Goal: Transaction & Acquisition: Purchase product/service

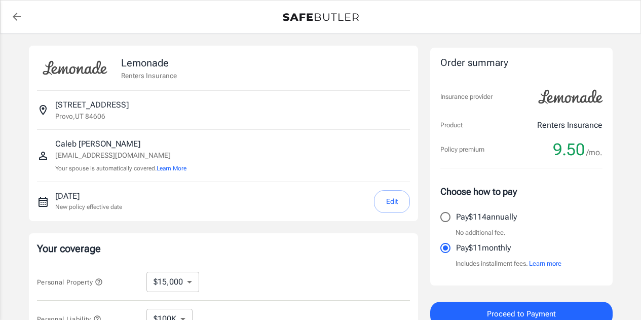
select select "15000"
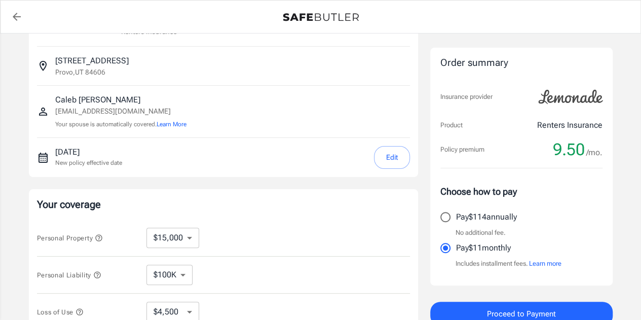
scroll to position [40, 0]
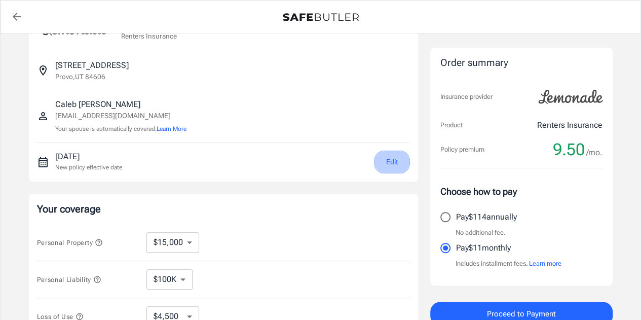
click at [384, 158] on button "Edit" at bounding box center [392, 161] width 36 height 23
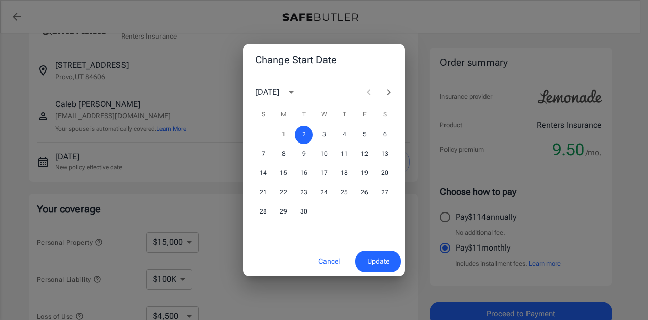
click at [367, 262] on span "Update" at bounding box center [378, 261] width 22 height 13
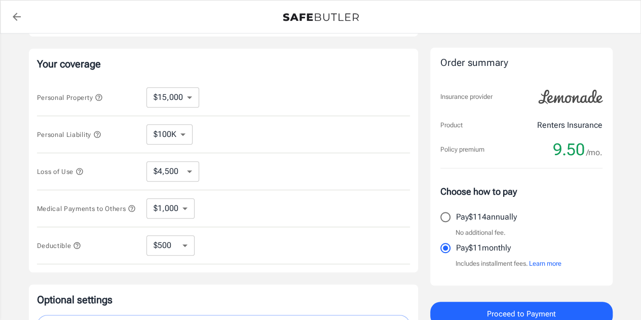
scroll to position [187, 0]
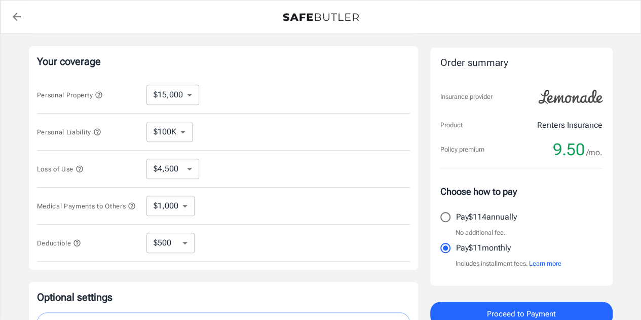
click at [100, 132] on icon "button" at bounding box center [97, 131] width 7 height 7
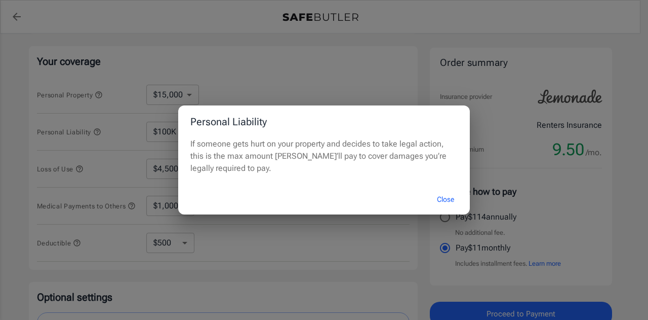
click at [451, 198] on button "Close" at bounding box center [446, 199] width 41 height 22
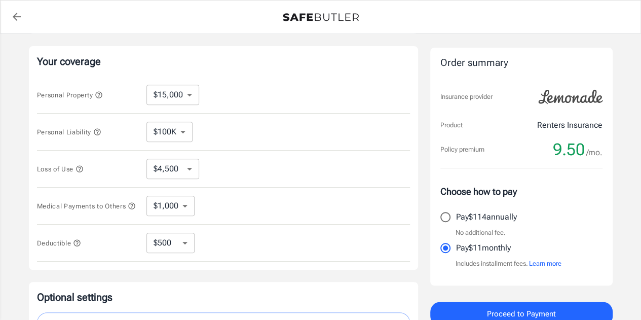
click at [80, 168] on icon "button" at bounding box center [79, 169] width 8 height 8
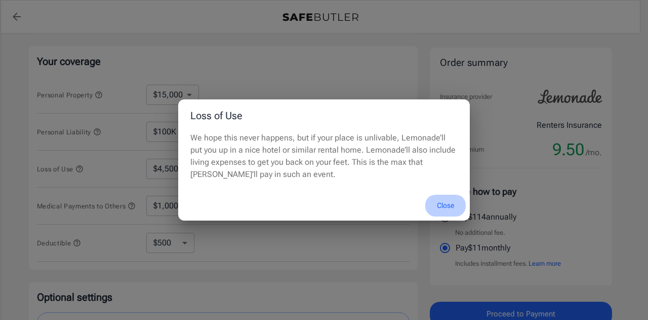
click at [449, 207] on button "Close" at bounding box center [446, 206] width 41 height 22
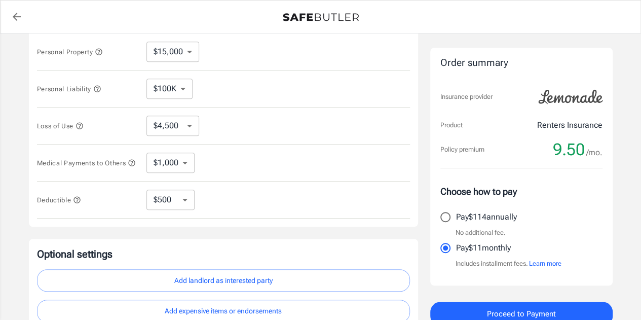
scroll to position [232, 0]
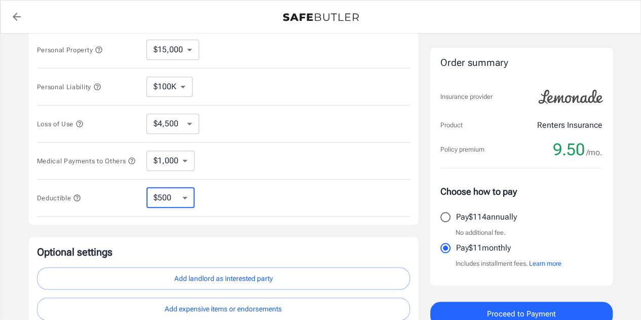
click at [186, 199] on select "$250 $500 $1,000 $2,500" at bounding box center [170, 197] width 48 height 20
select select "2500"
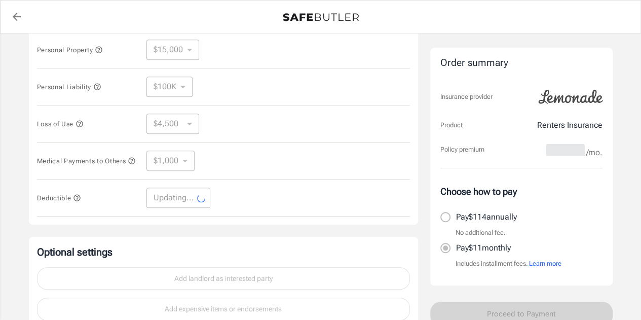
select select "2500"
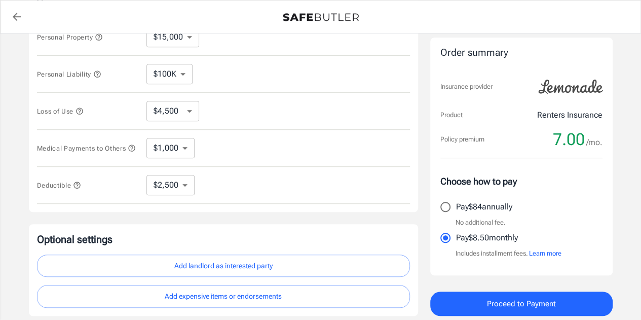
scroll to position [242, 0]
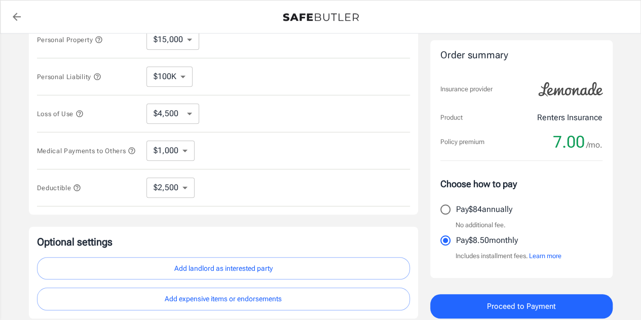
click at [79, 190] on icon "button" at bounding box center [77, 187] width 8 height 8
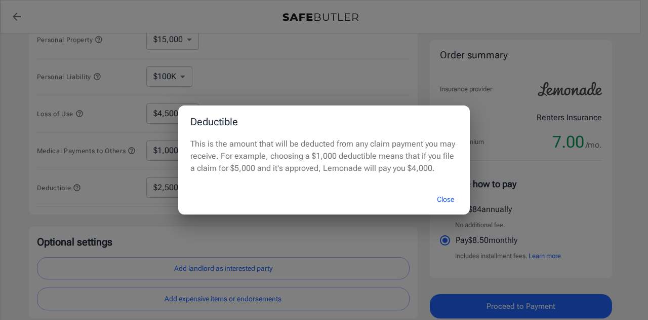
click at [440, 199] on button "Close" at bounding box center [446, 199] width 41 height 22
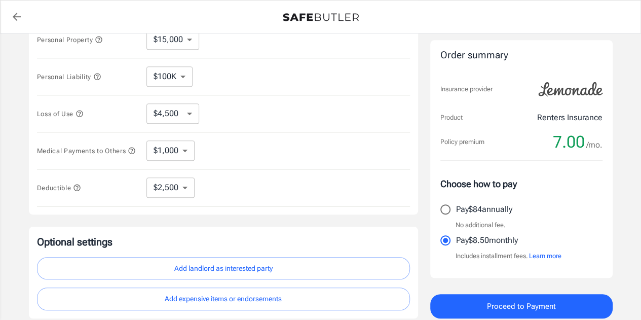
click at [128, 155] on icon "button" at bounding box center [132, 150] width 8 height 8
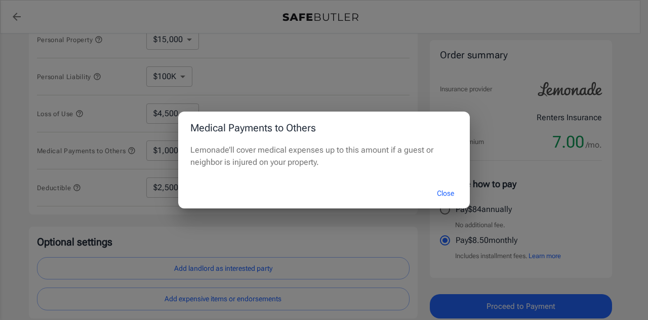
click at [440, 193] on button "Close" at bounding box center [446, 193] width 41 height 22
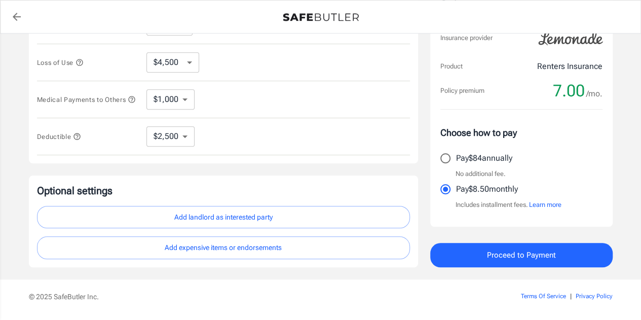
scroll to position [292, 0]
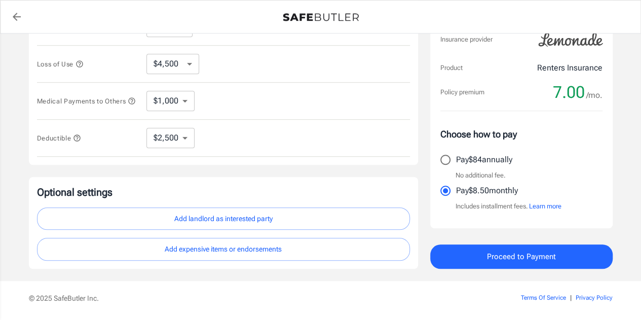
click at [443, 161] on input "Pay $84 annually" at bounding box center [445, 159] width 21 height 21
radio input "true"
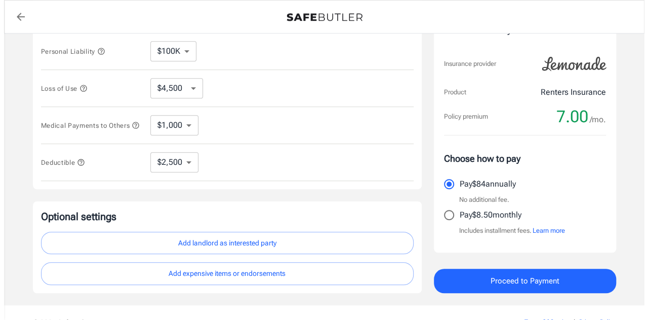
scroll to position [325, 0]
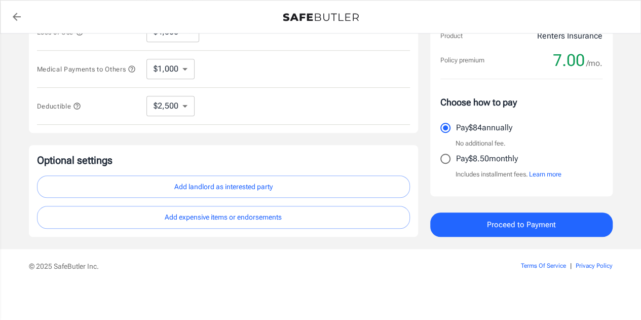
click at [236, 219] on button "Add expensive items or endorsements" at bounding box center [223, 217] width 373 height 23
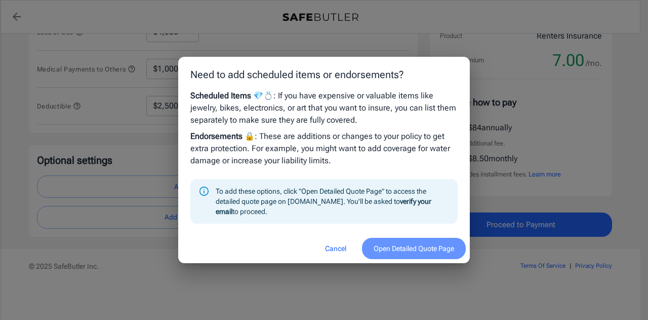
click at [398, 251] on button "Open Detailed Quote Page" at bounding box center [414, 249] width 104 height 22
